Goal: Transaction & Acquisition: Purchase product/service

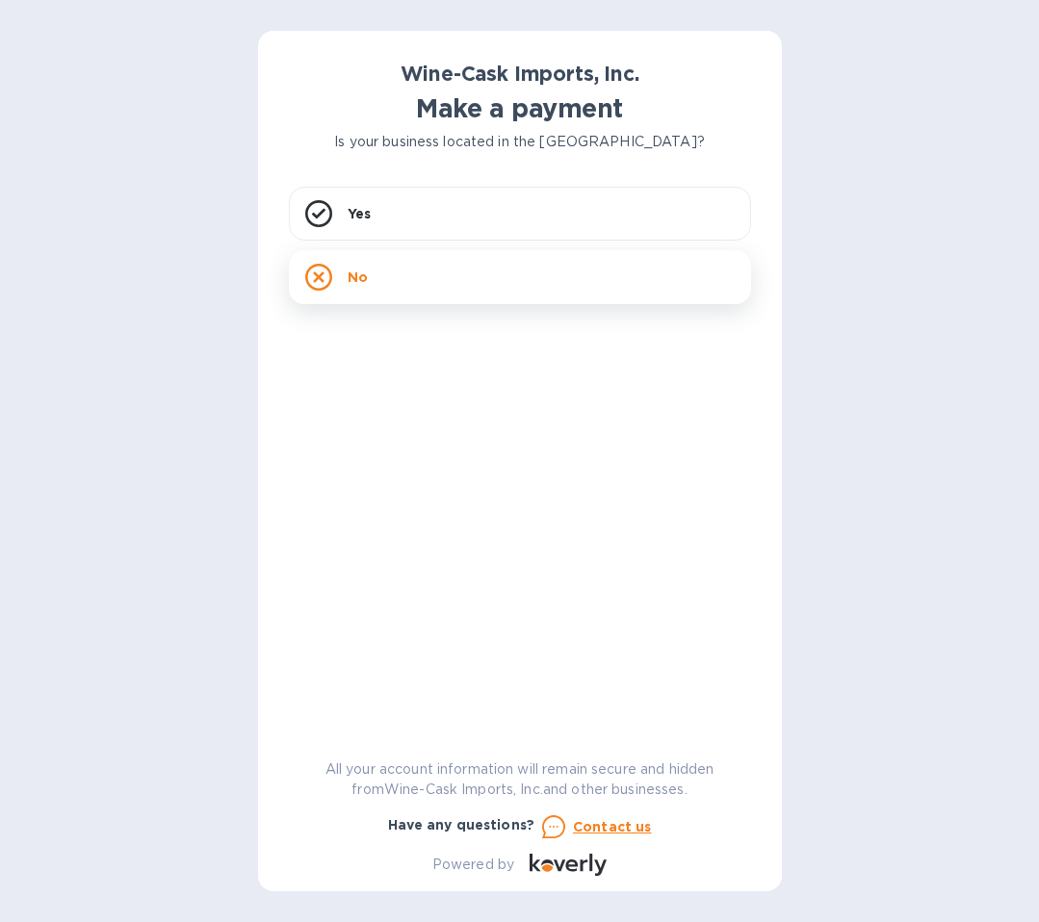
click at [454, 284] on div "No" at bounding box center [520, 277] width 462 height 54
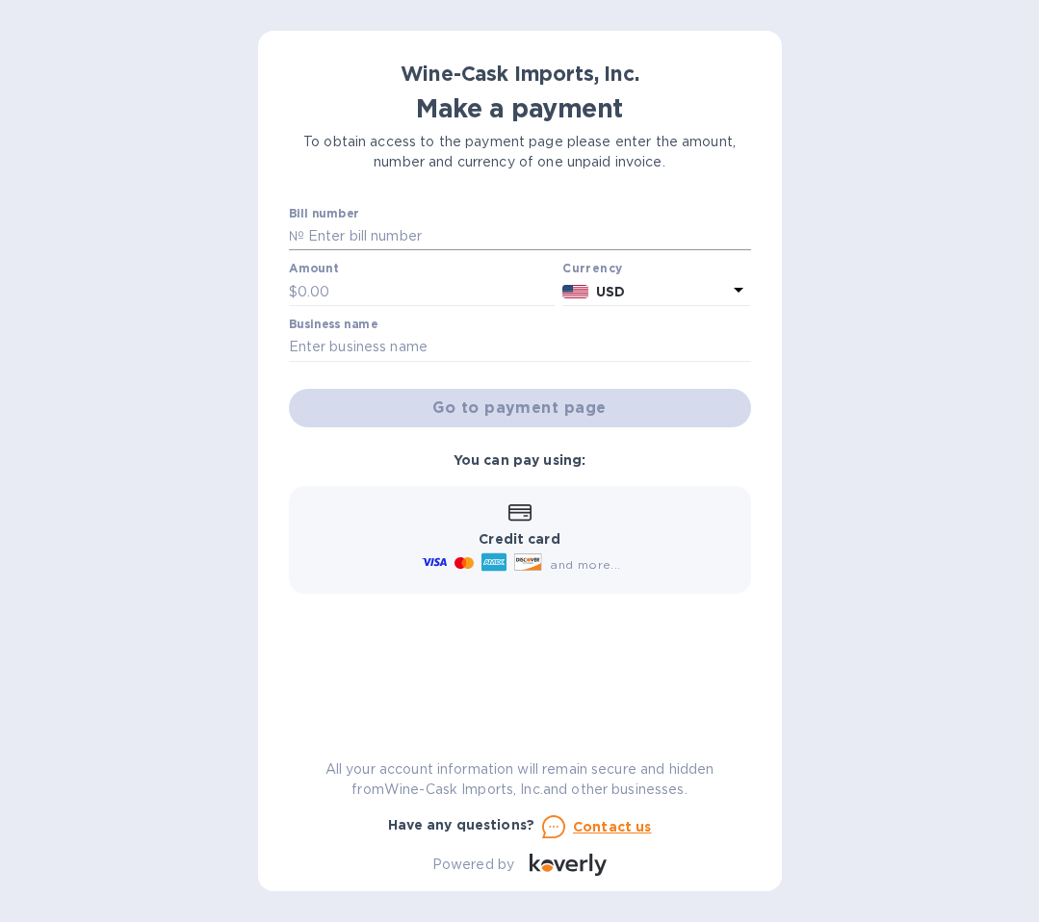
click at [447, 228] on input "text" at bounding box center [527, 236] width 447 height 29
click at [461, 176] on div "Wine-Cask Imports, Inc. Make a payment To obtain access to the payment page ple…" at bounding box center [520, 469] width 462 height 814
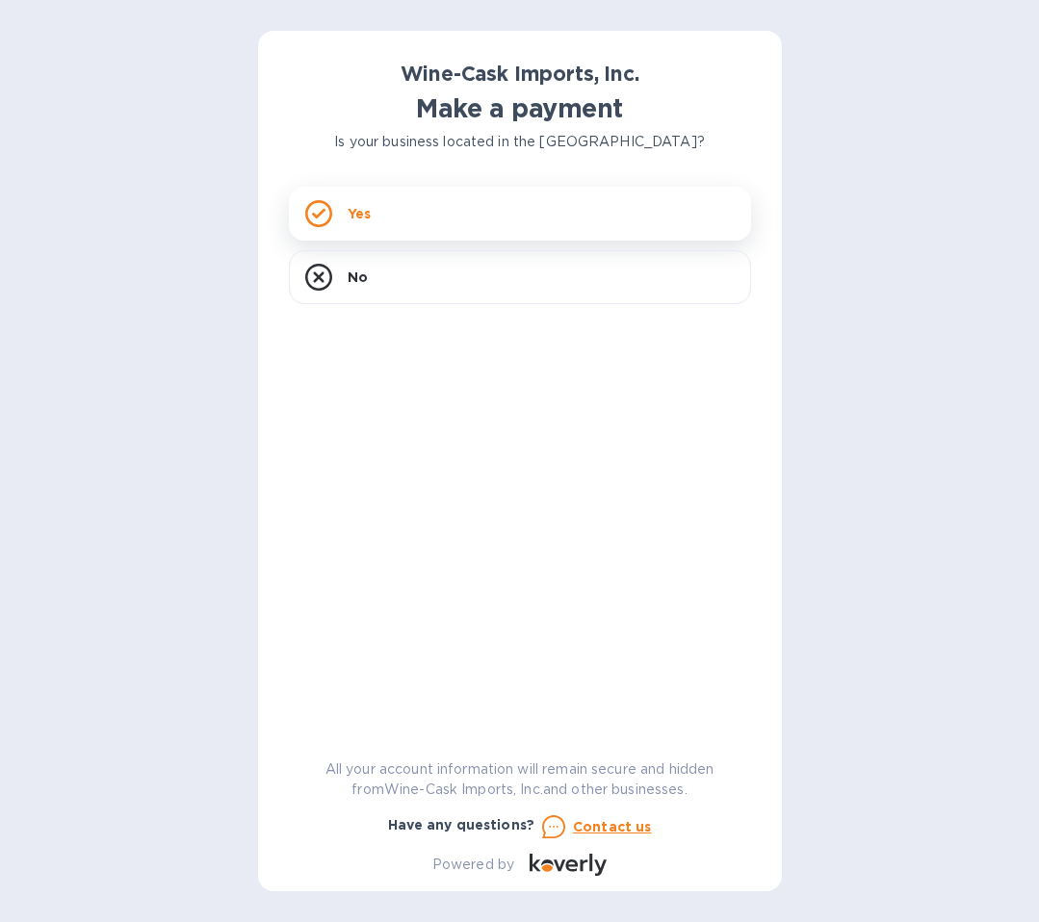
click at [406, 216] on div "Yes" at bounding box center [520, 214] width 462 height 54
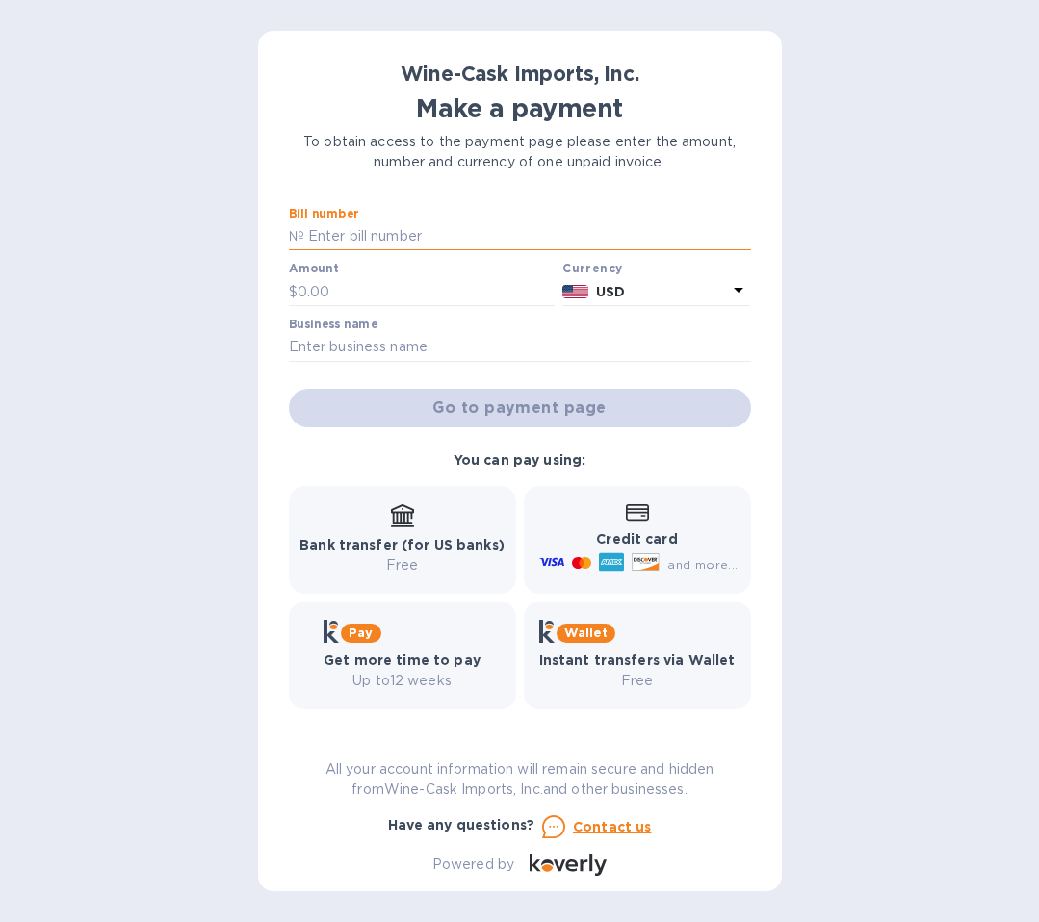
click at [381, 240] on input "text" at bounding box center [527, 236] width 447 height 29
type input "35248"
click at [381, 299] on input "text" at bounding box center [426, 291] width 258 height 29
drag, startPoint x: 350, startPoint y: 228, endPoint x: 297, endPoint y: 236, distance: 53.5
click at [297, 236] on div "№ 35248" at bounding box center [520, 236] width 462 height 29
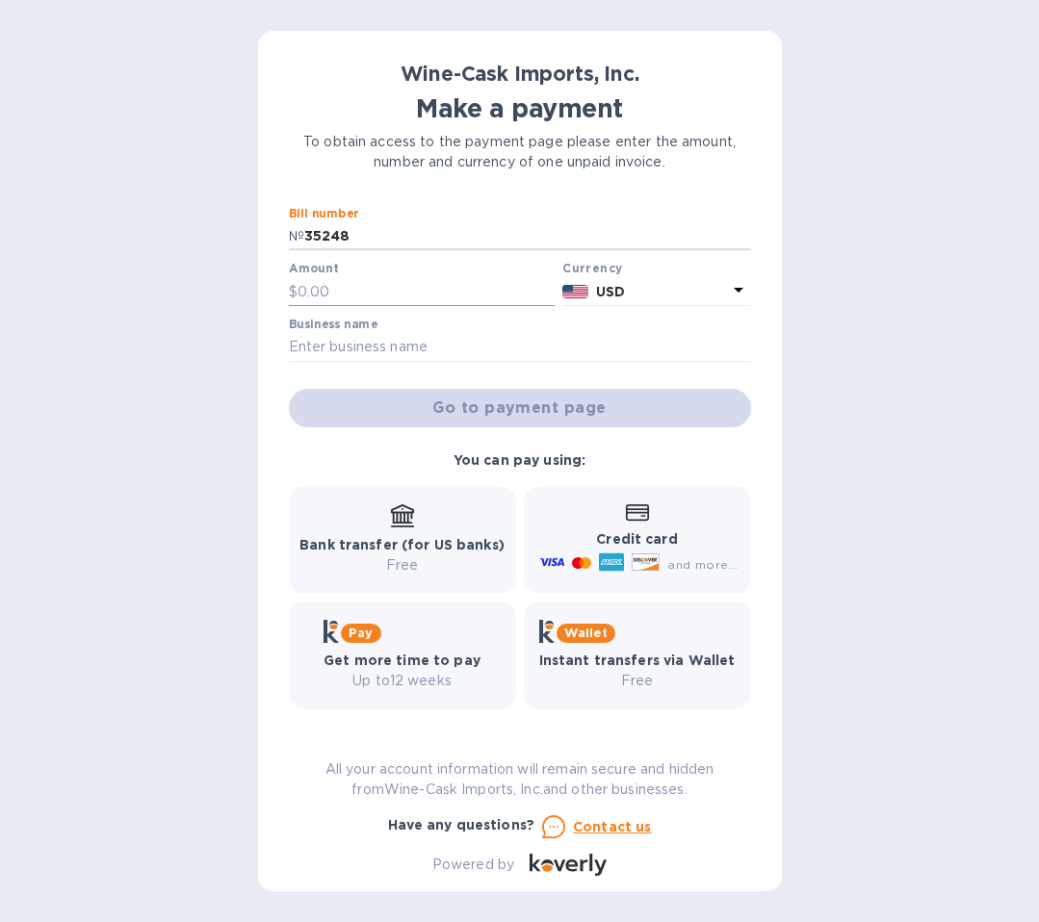
click at [368, 295] on input "text" at bounding box center [426, 291] width 258 height 29
click at [528, 411] on div "Go to payment page" at bounding box center [520, 408] width 470 height 46
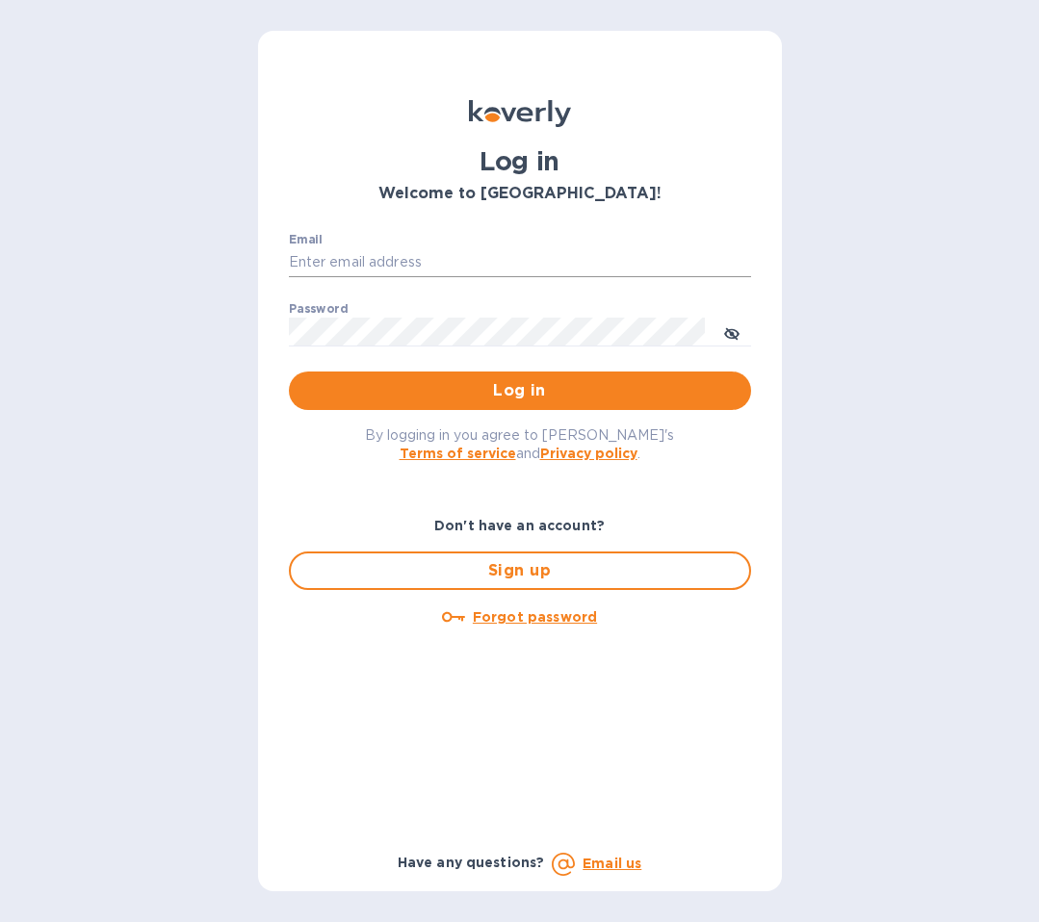
click at [352, 259] on input "Email" at bounding box center [520, 262] width 462 height 29
type input "kylemaxwell@oconnorsrestaurant.com"
click at [450, 395] on span "Log in" at bounding box center [519, 390] width 431 height 23
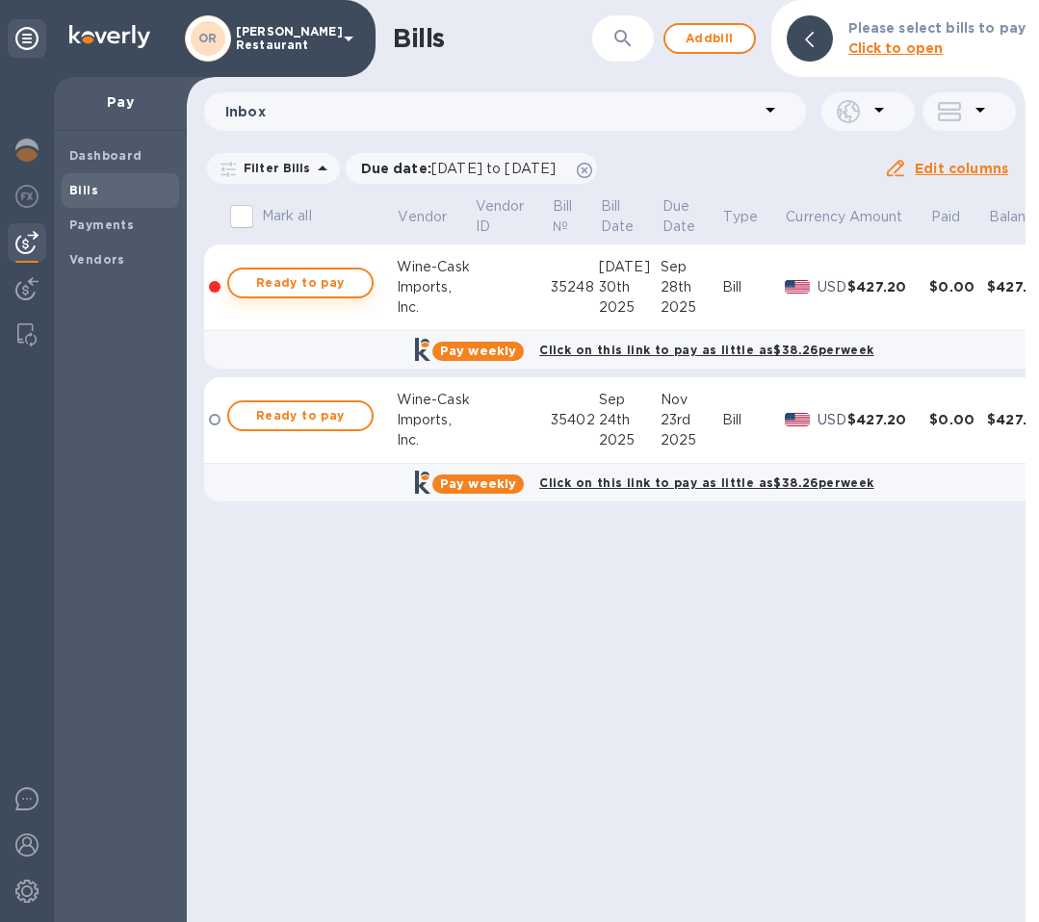
click at [303, 281] on span "Ready to pay" at bounding box center [301, 282] width 112 height 23
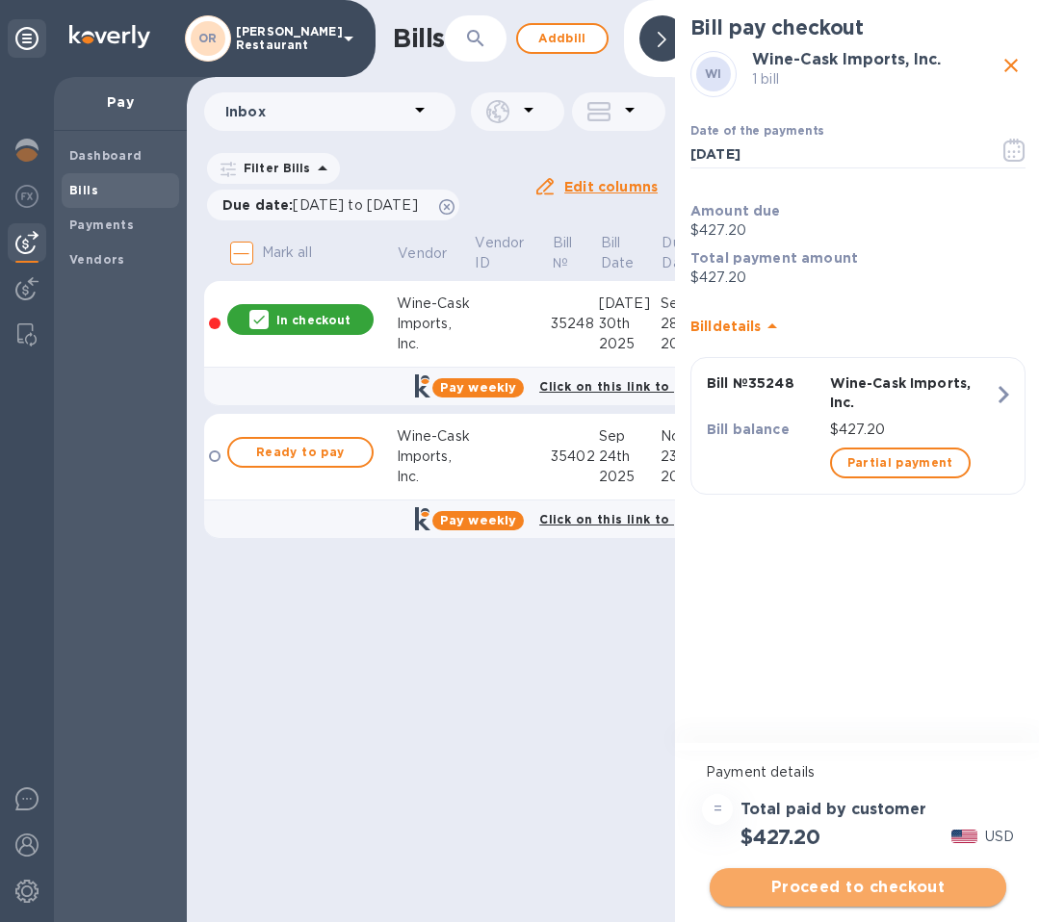
click at [839, 891] on span "Proceed to checkout" at bounding box center [858, 887] width 266 height 23
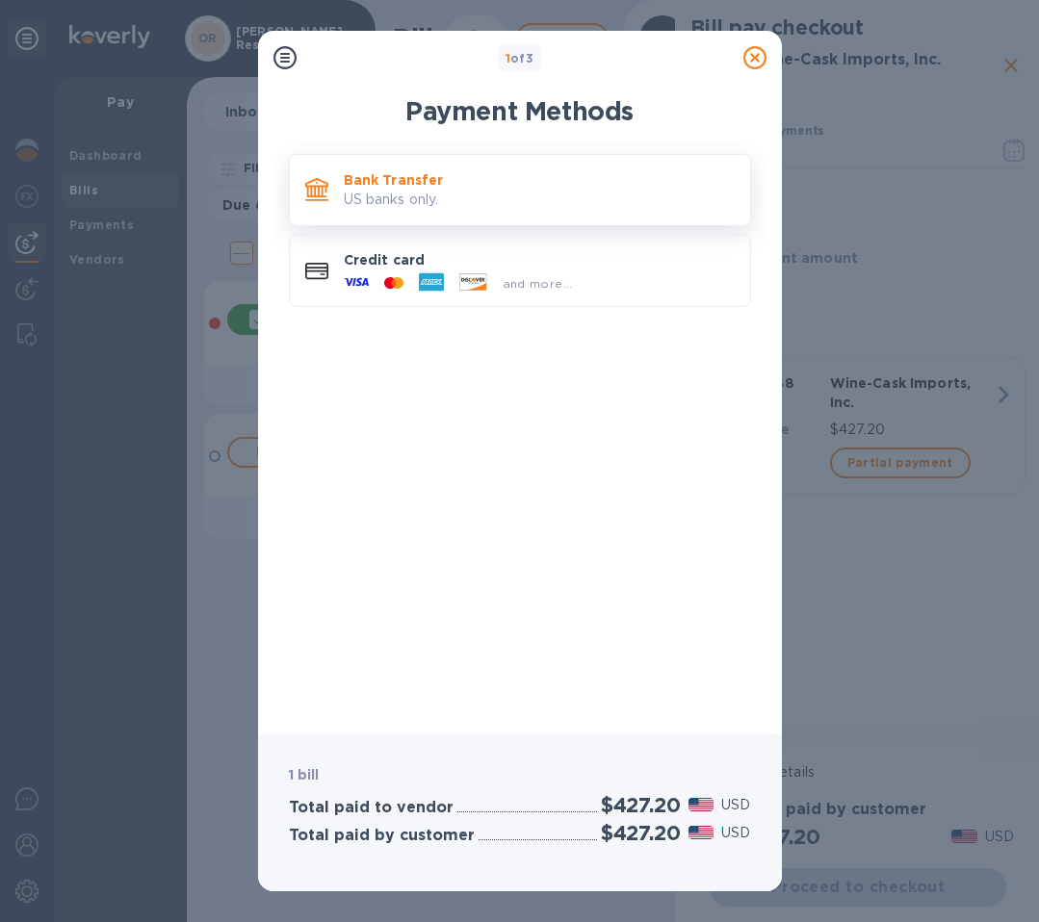
click at [503, 185] on p "Bank Transfer" at bounding box center [539, 179] width 391 height 19
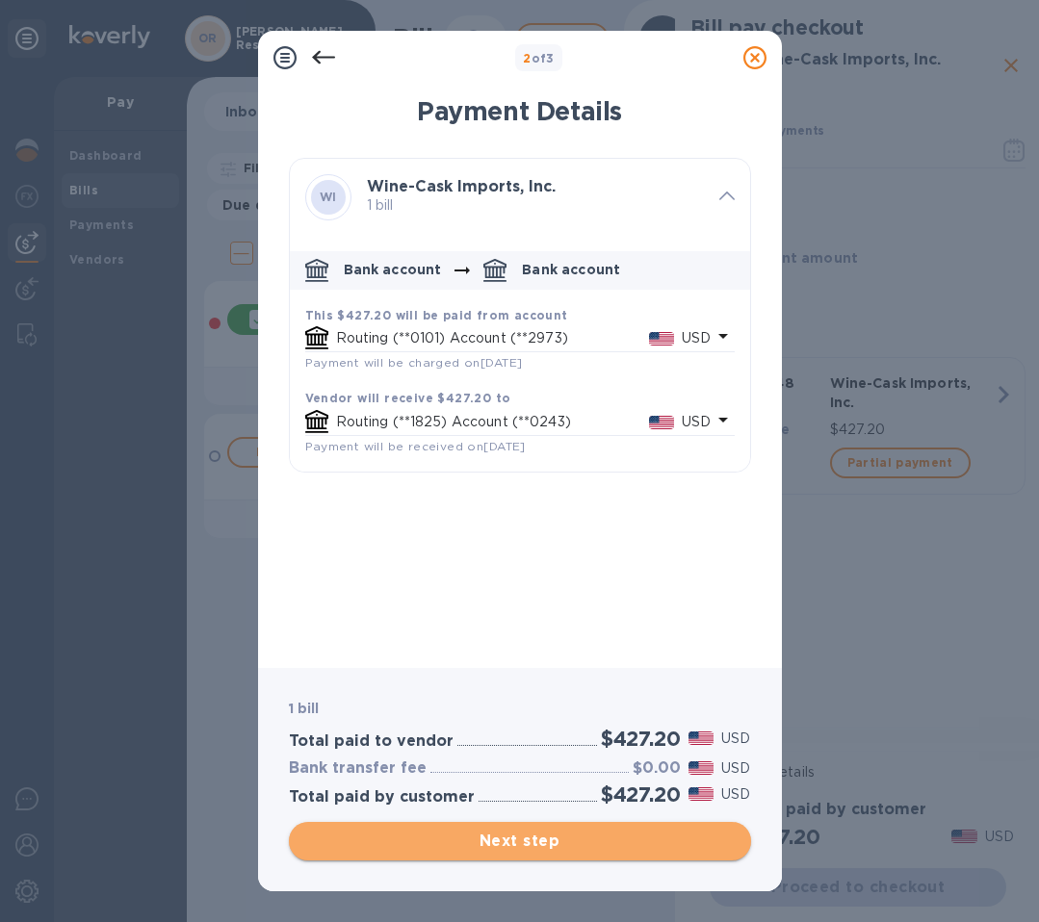
click at [503, 842] on span "Next step" at bounding box center [519, 841] width 431 height 23
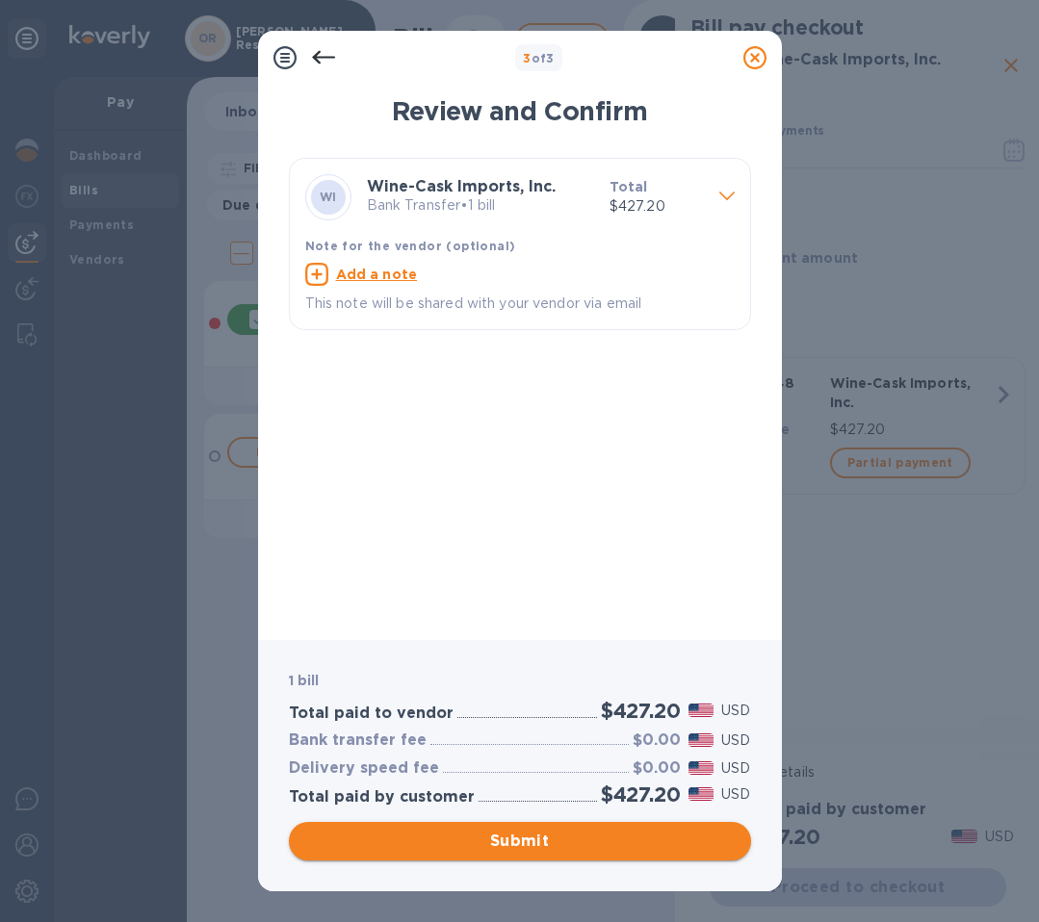
click at [528, 840] on span "Submit" at bounding box center [519, 841] width 431 height 23
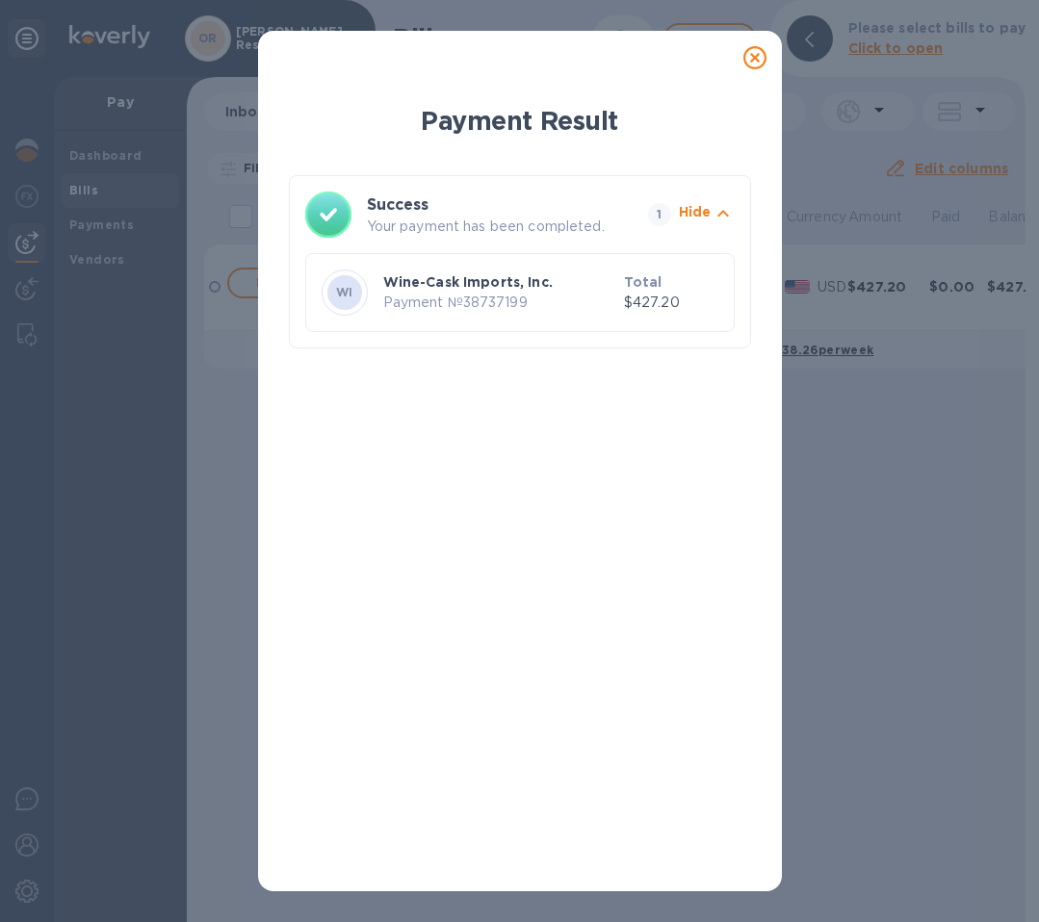
click at [756, 63] on icon at bounding box center [754, 57] width 23 height 23
